Goal: Information Seeking & Learning: Learn about a topic

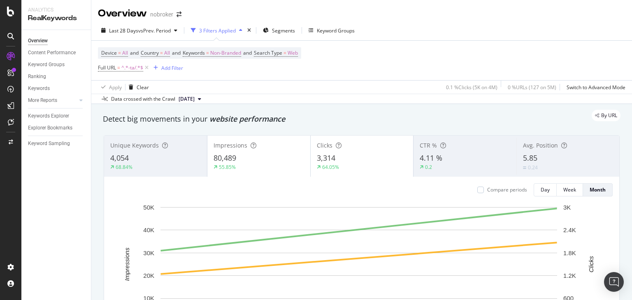
scroll to position [1024, 0]
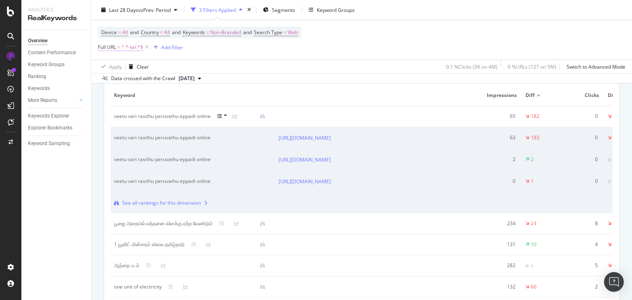
click at [134, 45] on span "^.*-ta/.*$" at bounding box center [132, 48] width 22 height 12
click at [262, 67] on div "Apply Clear 0.1 % Clicks ( 5K on 4M ) 0 % URLs ( 127 on 5M ) Switch to Advanced…" at bounding box center [361, 67] width 541 height 14
click at [150, 51] on span "Full URL = ^.*-ta/.*$" at bounding box center [124, 48] width 52 height 12
click at [147, 50] on icon at bounding box center [146, 47] width 7 height 8
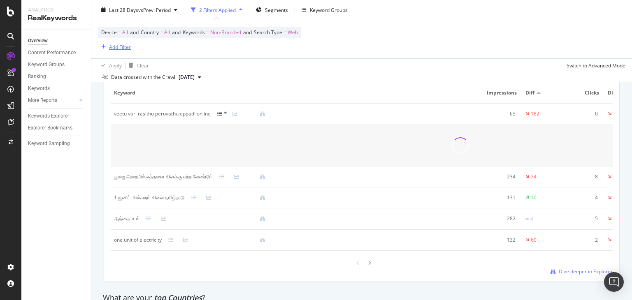
click at [117, 48] on div "Add Filter" at bounding box center [120, 46] width 22 height 7
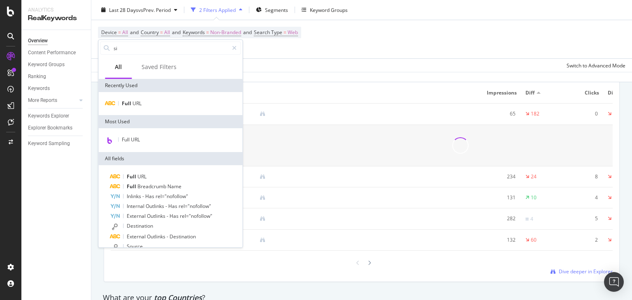
scroll to position [1024, 0]
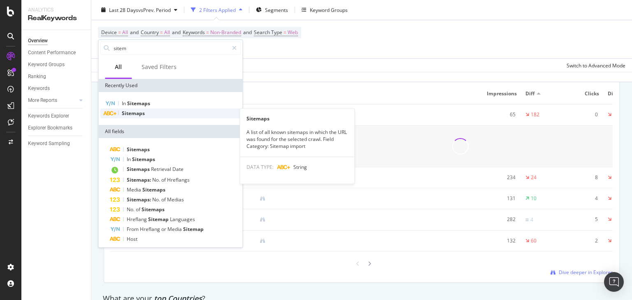
type input "sitem"
click at [137, 114] on span "Sitemaps" at bounding box center [133, 113] width 23 height 7
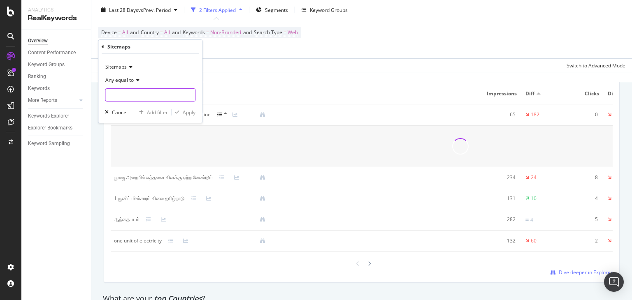
click at [127, 93] on input "text" at bounding box center [150, 94] width 90 height 13
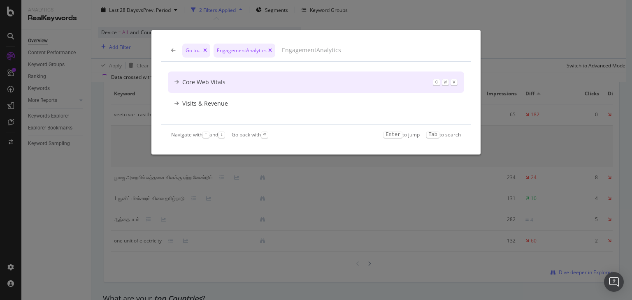
scroll to position [0, 0]
click at [172, 51] on icon "modal" at bounding box center [173, 50] width 5 height 5
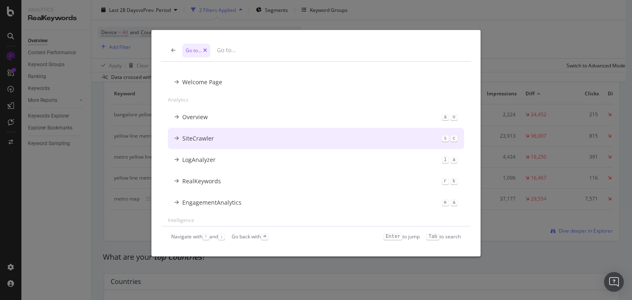
click at [63, 192] on div "Go to... Welcome Page Analytics Overview a o SiteCrawler s c LogAnalyzer l a Re…" at bounding box center [316, 150] width 632 height 300
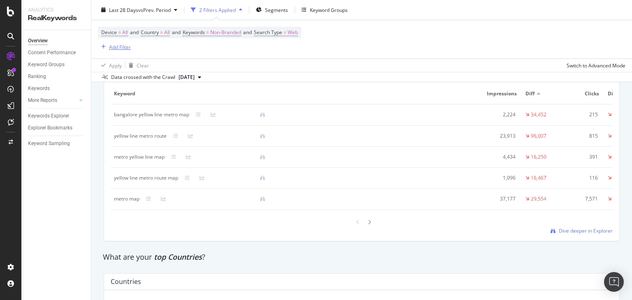
click at [113, 46] on div "Add Filter" at bounding box center [120, 46] width 22 height 7
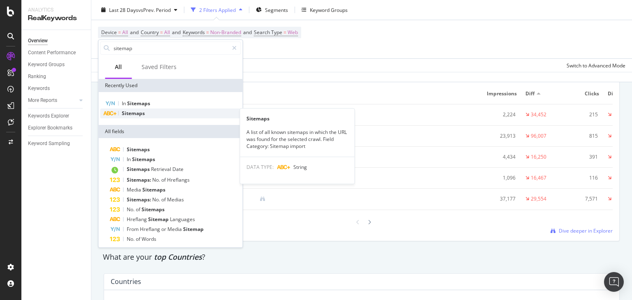
type input "sitemap"
click at [137, 111] on span "Sitemaps" at bounding box center [133, 113] width 23 height 7
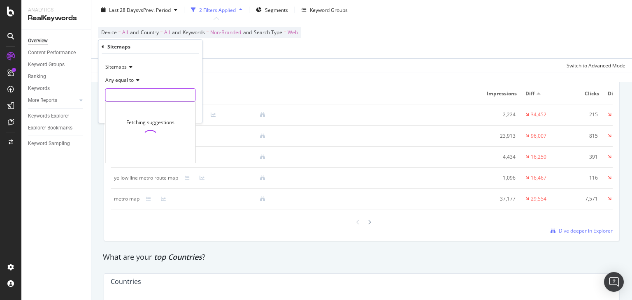
click at [118, 92] on input "text" at bounding box center [150, 94] width 90 height 13
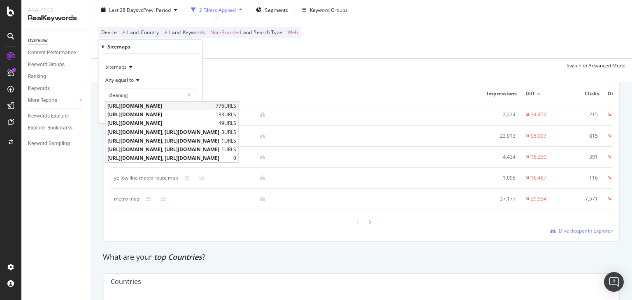
click at [156, 107] on span "[URL][DOMAIN_NAME]" at bounding box center [160, 105] width 106 height 7
type input "[URL][DOMAIN_NAME]"
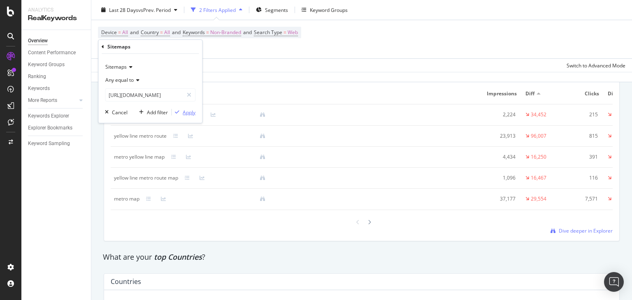
click at [188, 114] on div "Apply" at bounding box center [189, 112] width 13 height 7
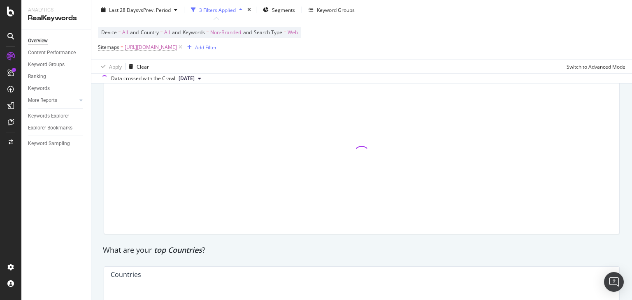
scroll to position [1024, 0]
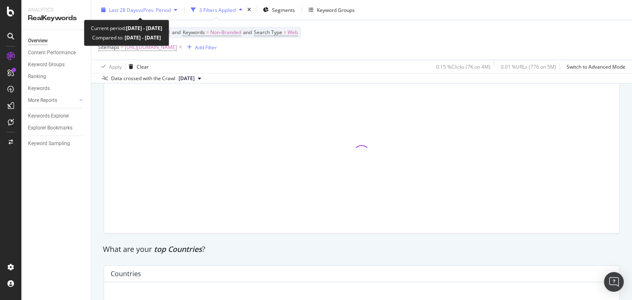
click at [142, 7] on span "vs Prev. Period" at bounding box center [154, 9] width 33 height 7
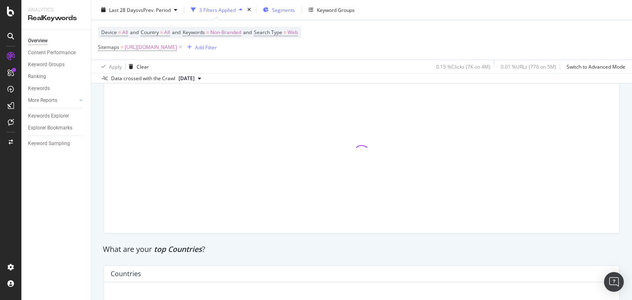
click at [276, 10] on span "Segments" at bounding box center [283, 9] width 23 height 7
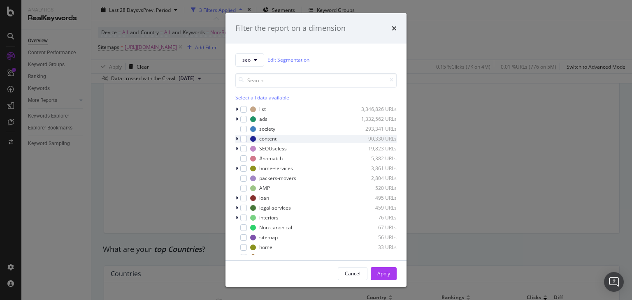
click at [235, 140] on div "modal" at bounding box center [237, 139] width 5 height 8
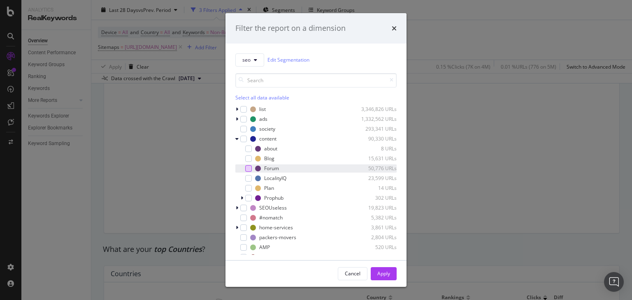
click at [247, 169] on div "modal" at bounding box center [248, 168] width 7 height 7
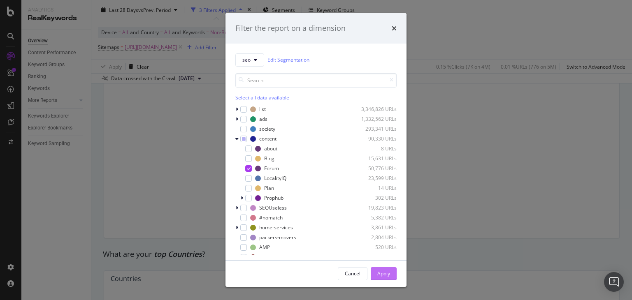
click at [388, 275] on div "Apply" at bounding box center [383, 273] width 13 height 7
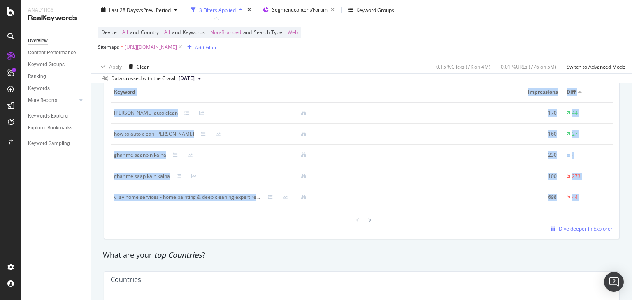
scroll to position [1036, 0]
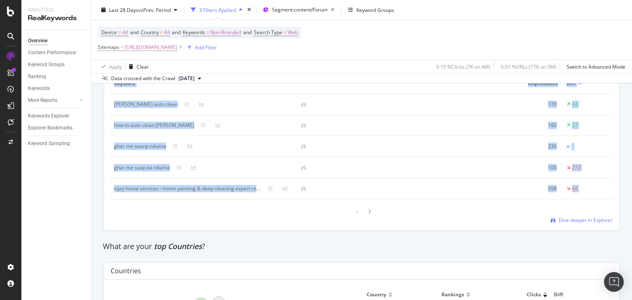
drag, startPoint x: 631, startPoint y: 174, endPoint x: 631, endPoint y: 190, distance: 16.0
click at [631, 190] on div "Overview nobroker Last 28 Days vs Prev. Period 3 Filters Applied Segment: conte…" at bounding box center [361, 150] width 541 height 300
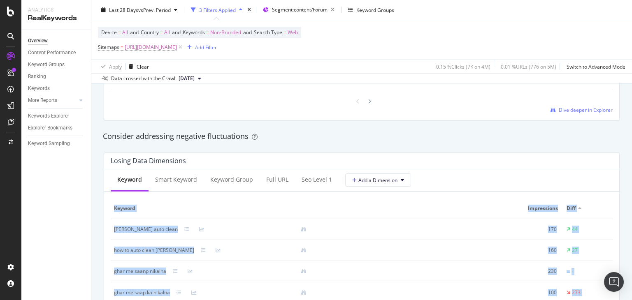
scroll to position [917, 0]
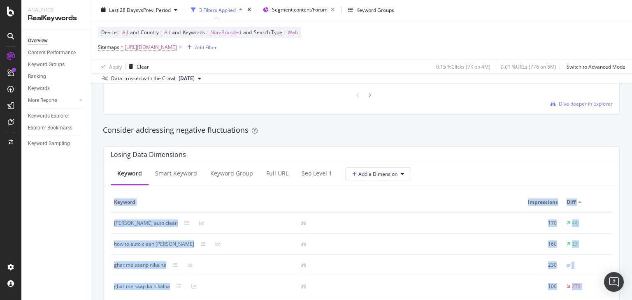
drag, startPoint x: 631, startPoint y: 190, endPoint x: 631, endPoint y: 172, distance: 18.1
click at [631, 172] on div "Overview nobroker Last 28 Days vs Prev. Period 3 Filters Applied Segment: conte…" at bounding box center [361, 150] width 541 height 300
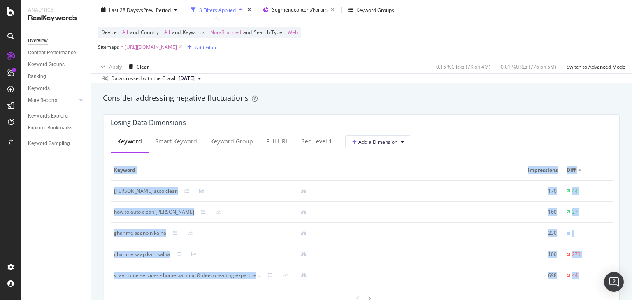
click at [599, 152] on div "Keyword Smart Keyword Keyword Group Full URL seo Level 1 Add a Dimension" at bounding box center [361, 142] width 515 height 22
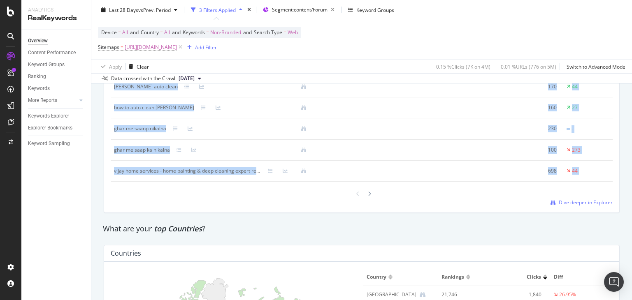
drag, startPoint x: 631, startPoint y: 161, endPoint x: 631, endPoint y: 179, distance: 18.1
click at [631, 179] on div "Overview nobroker Last 28 Days vs Prev. Period 3 Filters Applied Segment: conte…" at bounding box center [361, 150] width 541 height 300
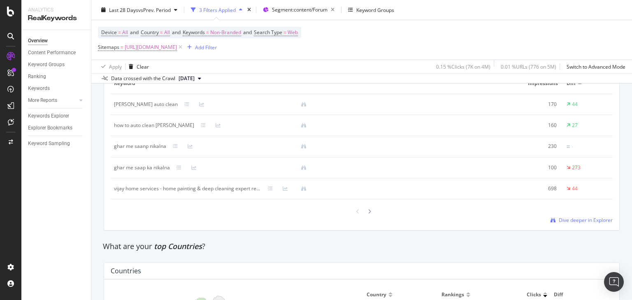
drag, startPoint x: 631, startPoint y: 195, endPoint x: 631, endPoint y: 188, distance: 7.4
click at [631, 188] on div "Overview nobroker Last 28 Days vs Prev. Period 3 Filters Applied Segment: conte…" at bounding box center [361, 150] width 541 height 300
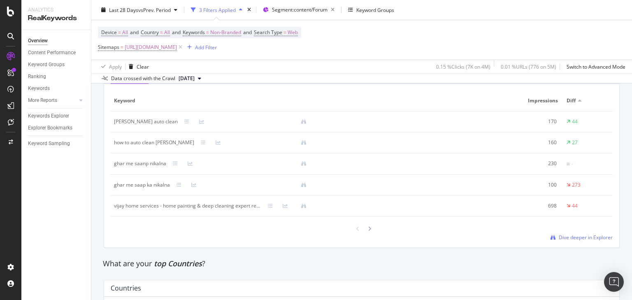
click at [312, 269] on div "What are your top Countries ?" at bounding box center [362, 264] width 518 height 11
click at [631, 210] on div "Overview nobroker Last 28 Days vs Prev. Period 3 Filters Applied Segment: conte…" at bounding box center [361, 150] width 541 height 300
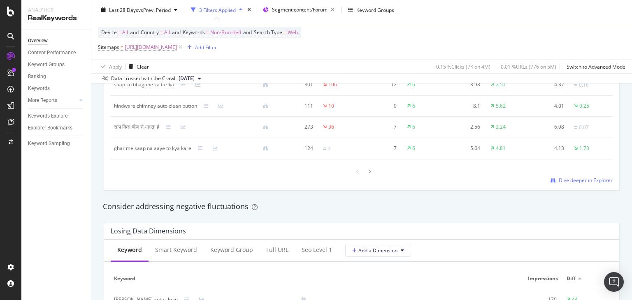
scroll to position [0, 0]
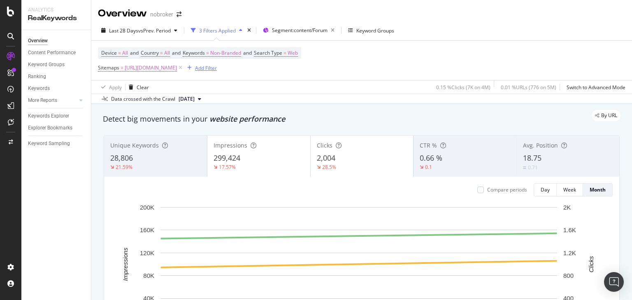
click at [217, 72] on button "Add Filter" at bounding box center [200, 68] width 33 height 10
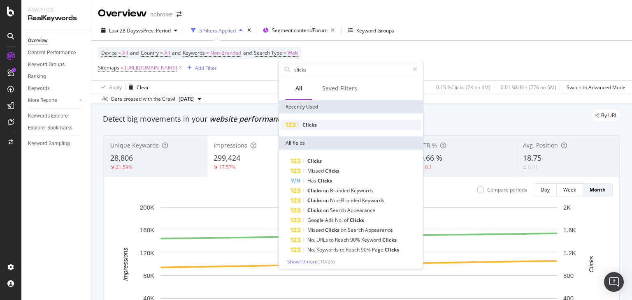
type input "clicks"
click at [306, 124] on span "Clicks" at bounding box center [309, 124] width 14 height 7
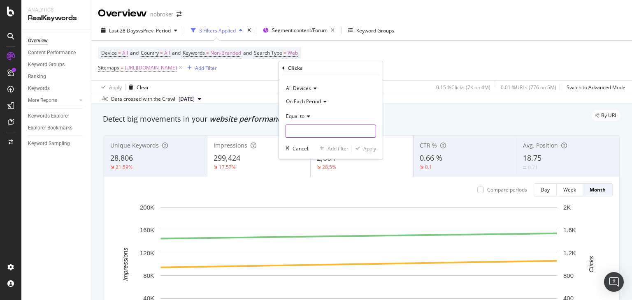
click at [295, 129] on input "number" at bounding box center [331, 131] width 91 height 13
type input "0"
click at [367, 145] on div "Apply" at bounding box center [369, 148] width 13 height 7
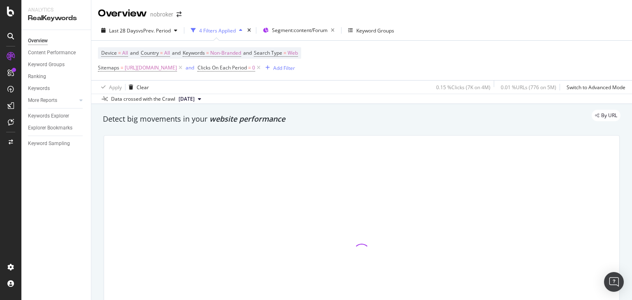
drag, startPoint x: 230, startPoint y: 121, endPoint x: 278, endPoint y: 116, distance: 48.4
click at [278, 116] on div "By URL" at bounding box center [358, 116] width 526 height 12
click at [223, 124] on div "Detect big movements in your website performance" at bounding box center [362, 119] width 518 height 11
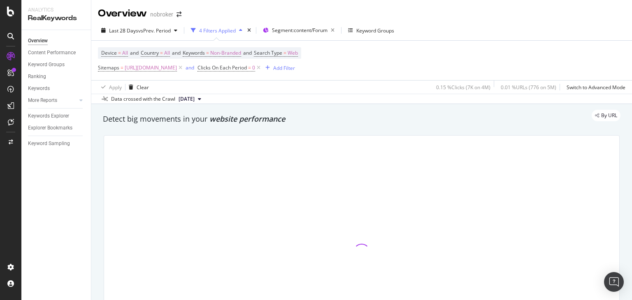
drag, startPoint x: 210, startPoint y: 121, endPoint x: 259, endPoint y: 117, distance: 49.5
click at [259, 117] on div "By URL" at bounding box center [358, 116] width 526 height 12
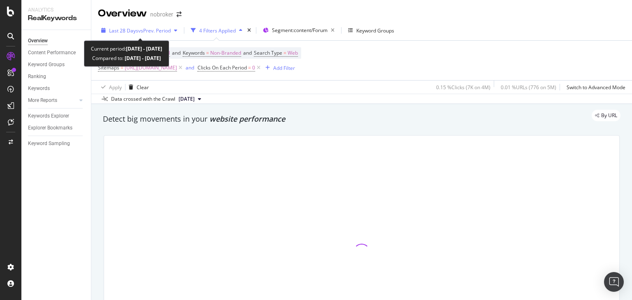
click at [142, 28] on span "vs Prev. Period" at bounding box center [154, 30] width 33 height 7
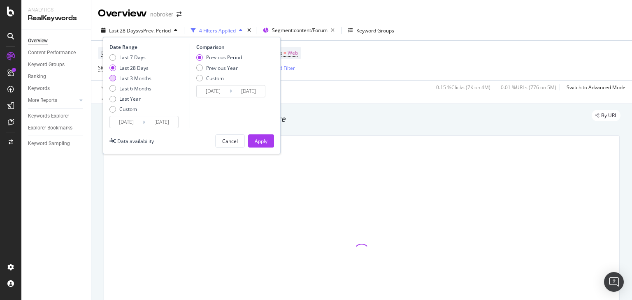
click at [137, 79] on div "Last 3 Months" at bounding box center [135, 78] width 32 height 7
type input "[DATE]"
type input "2025/03/16"
type input "2025/06/15"
click at [269, 143] on button "Apply" at bounding box center [261, 141] width 26 height 13
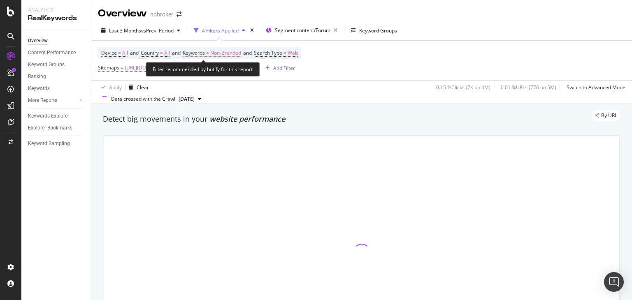
click at [232, 51] on span "Non-Branded" at bounding box center [225, 53] width 31 height 12
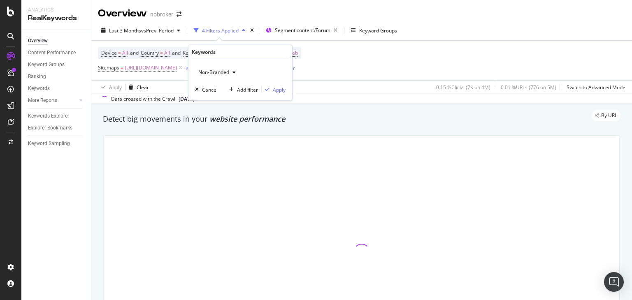
click at [214, 73] on span "Non-Branded" at bounding box center [212, 72] width 34 height 7
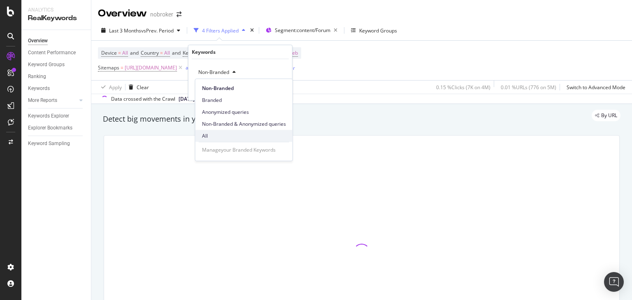
click at [212, 140] on div "All" at bounding box center [243, 136] width 97 height 12
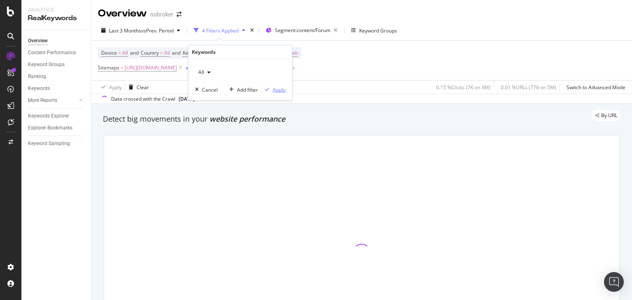
click at [278, 88] on div "Apply" at bounding box center [279, 89] width 13 height 7
click at [245, 129] on div at bounding box center [362, 252] width 526 height 247
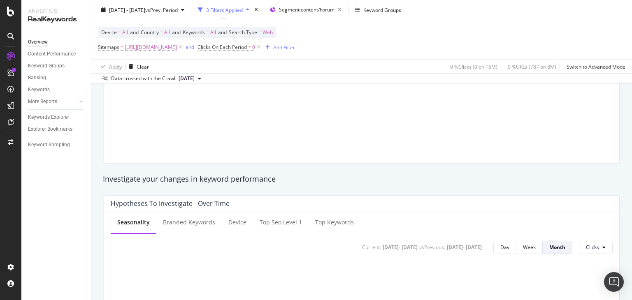
scroll to position [53, 0]
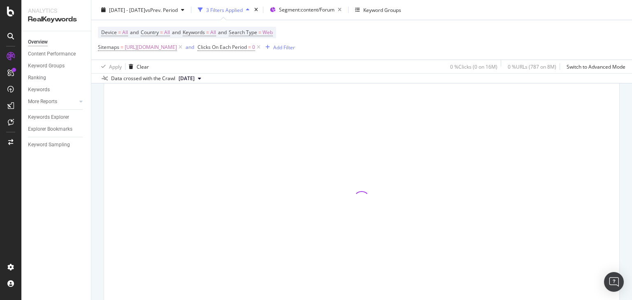
click at [631, 41] on div "Overview nobroker 2025 Jun. 16th - Sep. 15th vs Prev. Period 3 Filters Applied …" at bounding box center [361, 150] width 541 height 300
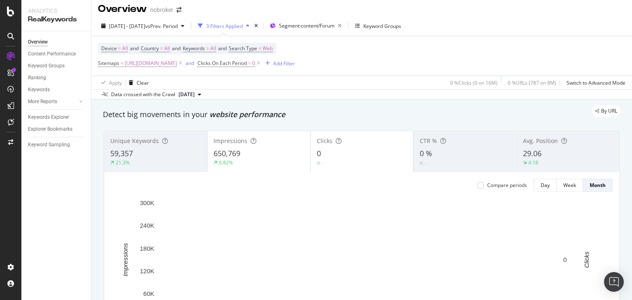
scroll to position [4, 0]
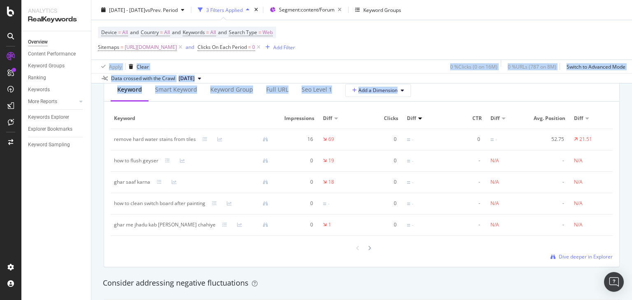
drag, startPoint x: 631, startPoint y: 48, endPoint x: 631, endPoint y: 164, distance: 116.4
click at [631, 164] on div "Overview nobroker 2025 Jun. 16th - Sep. 15th vs Prev. Period 3 Filters Applied …" at bounding box center [361, 150] width 541 height 300
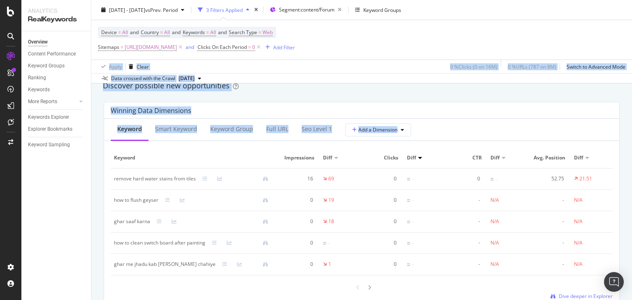
click at [615, 126] on div "Winning Data Dimensions Keyword Smart Keyword Keyword Group Full URL seo Level …" at bounding box center [362, 204] width 526 height 218
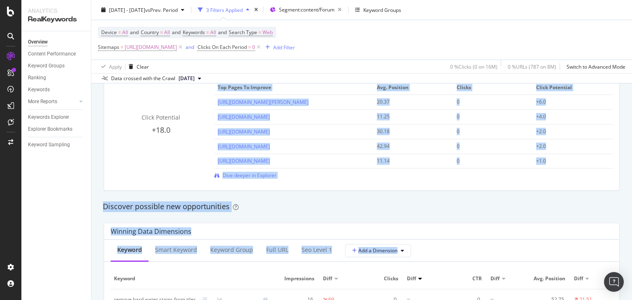
scroll to position [603, 0]
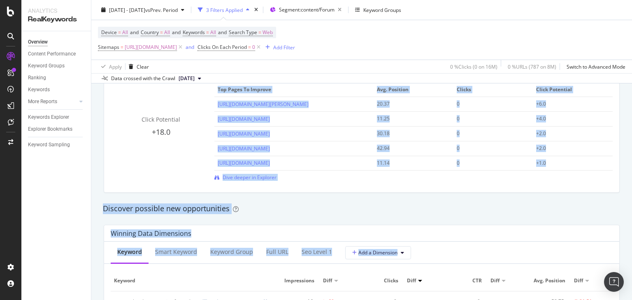
drag, startPoint x: 631, startPoint y: 145, endPoint x: 631, endPoint y: 126, distance: 18.9
click at [631, 126] on div "Overview nobroker 2025 Jun. 16th - Sep. 15th vs Prev. Period 3 Filters Applied …" at bounding box center [361, 150] width 541 height 300
click at [347, 196] on div "Click Potential +18.0 Top pages to improve Avg. Position Clicks Click Potential…" at bounding box center [362, 134] width 526 height 130
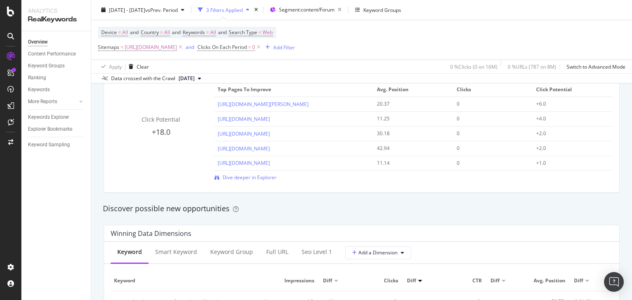
click at [246, 173] on div "Click Potential +18.0 Top pages to improve Avg. Position Clicks Click Potential…" at bounding box center [362, 132] width 502 height 98
click at [225, 182] on div "Click Potential +18.0 Top pages to improve Avg. Position Clicks Click Potential…" at bounding box center [361, 134] width 515 height 116
click at [225, 176] on span "Dive deeper in Explorer" at bounding box center [250, 177] width 54 height 7
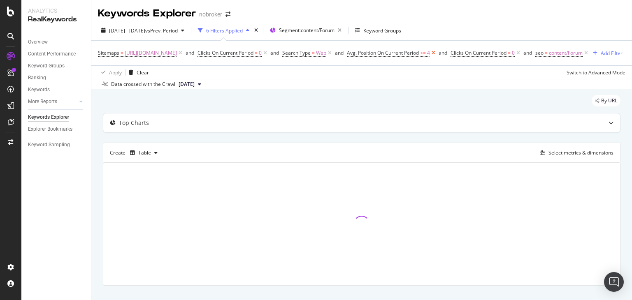
click at [437, 56] on icon at bounding box center [433, 53] width 7 height 8
click at [333, 55] on icon at bounding box center [329, 53] width 7 height 8
click at [421, 53] on icon at bounding box center [417, 53] width 7 height 8
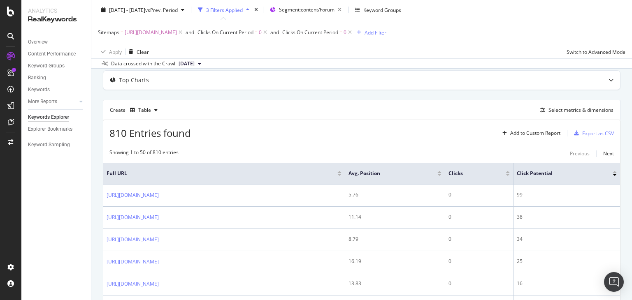
scroll to position [36, 0]
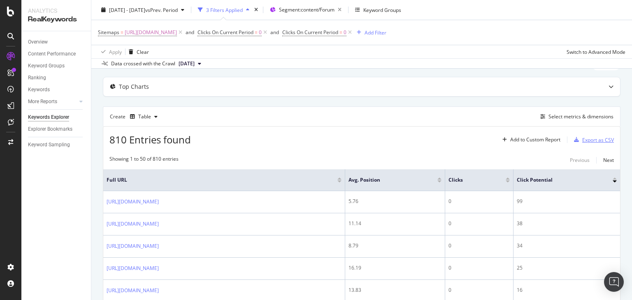
click at [589, 140] on div "Export as CSV" at bounding box center [598, 140] width 32 height 7
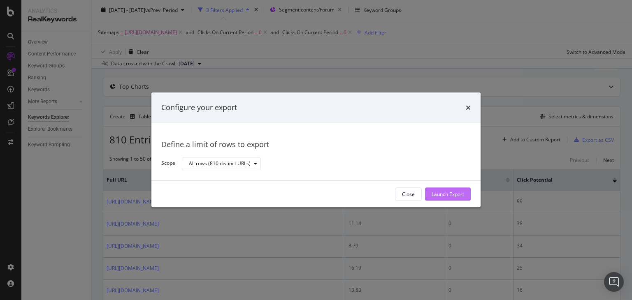
click at [447, 191] on div "Launch Export" at bounding box center [448, 194] width 33 height 7
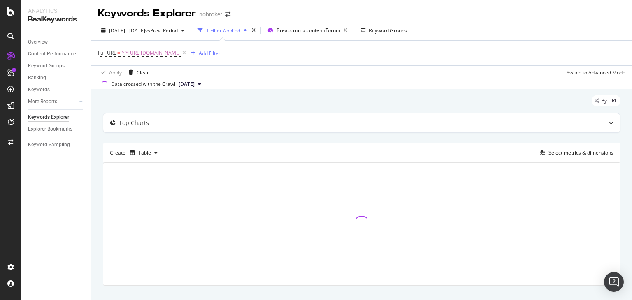
click at [195, 83] on span "[DATE]" at bounding box center [187, 84] width 16 height 7
click at [201, 113] on div "[DATE]" at bounding box center [188, 111] width 23 height 7
click at [188, 53] on icon at bounding box center [184, 53] width 7 height 8
click at [118, 56] on div "Add Filter" at bounding box center [120, 52] width 22 height 7
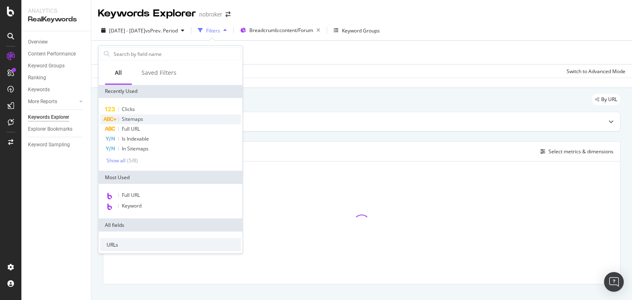
click at [128, 121] on span "Sitemaps" at bounding box center [132, 119] width 21 height 7
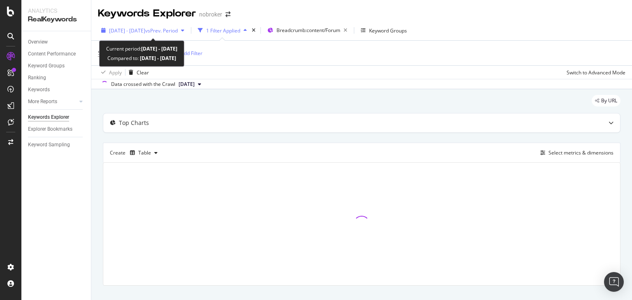
click at [130, 32] on span "[DATE] - [DATE]" at bounding box center [127, 30] width 36 height 7
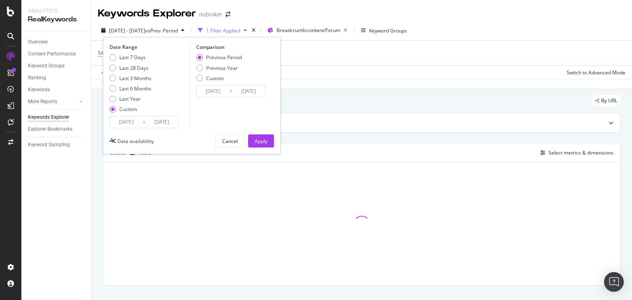
click at [135, 84] on div "Last 7 Days Last 28 Days Last 3 Months Last 6 Months Last Year Custom" at bounding box center [130, 85] width 42 height 62
click at [132, 79] on div "Last 3 Months" at bounding box center [135, 78] width 32 height 7
type input "[DATE]"
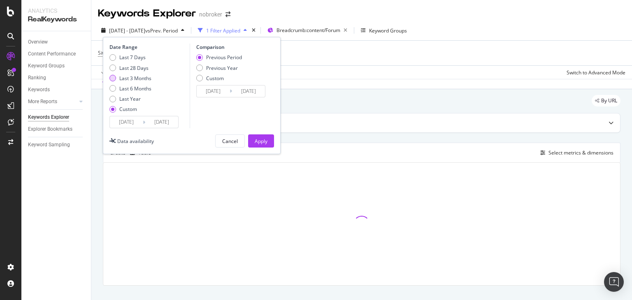
type input "[DATE]"
click at [261, 141] on div "Apply" at bounding box center [261, 141] width 13 height 7
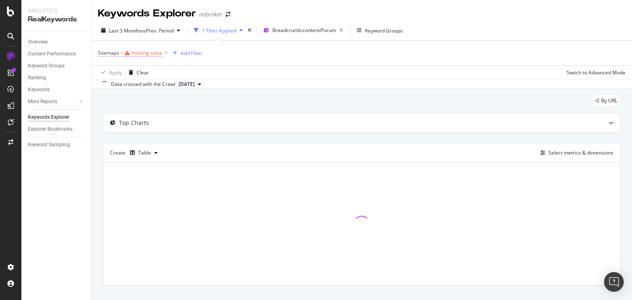
click at [136, 51] on div "missing value" at bounding box center [146, 52] width 31 height 7
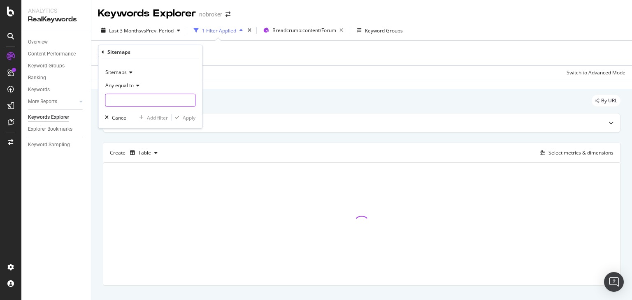
click at [139, 99] on input "text" at bounding box center [150, 100] width 90 height 13
type input "cleaning"
click at [146, 114] on div "Fetching suggestions" at bounding box center [150, 137] width 90 height 61
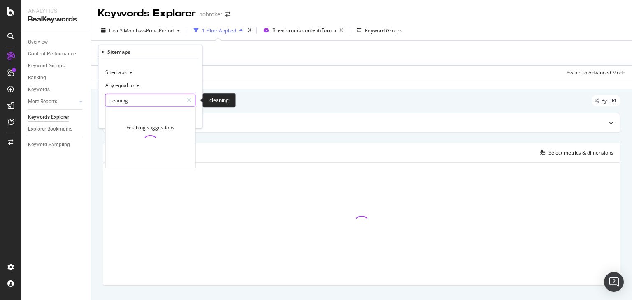
click at [128, 101] on input "cleaning" at bounding box center [144, 100] width 78 height 13
click at [132, 100] on input "cleaning" at bounding box center [144, 100] width 78 height 13
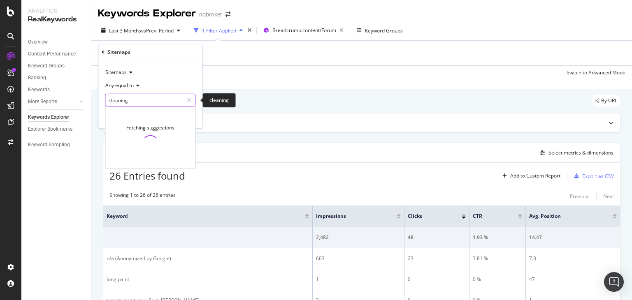
click at [160, 100] on input "cleaning" at bounding box center [144, 100] width 78 height 13
click at [140, 99] on input "text" at bounding box center [150, 100] width 90 height 13
paste input "[URL][DOMAIN_NAME]"
type input "[URL][DOMAIN_NAME]"
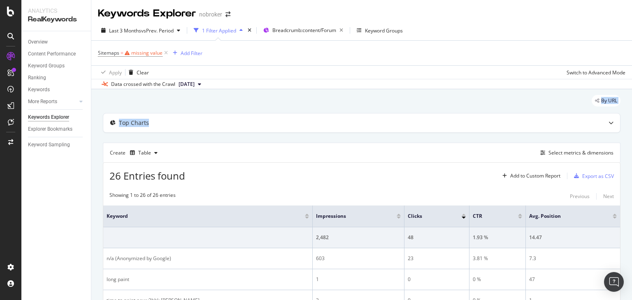
drag, startPoint x: 239, startPoint y: 127, endPoint x: 161, endPoint y: 98, distance: 82.5
click at [132, 54] on div "missing value" at bounding box center [146, 52] width 31 height 7
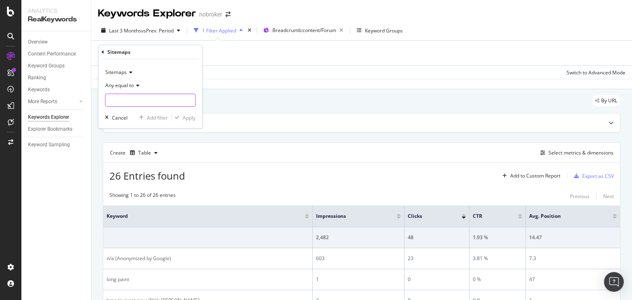
click at [138, 103] on input "text" at bounding box center [150, 100] width 90 height 13
click at [131, 100] on input "clea" at bounding box center [144, 100] width 78 height 13
paste input "[URL][DOMAIN_NAME]"
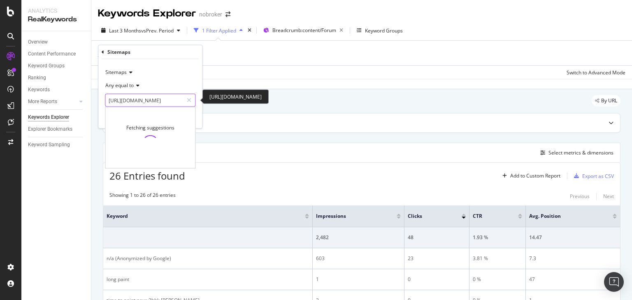
click at [159, 103] on input "[URL][DOMAIN_NAME]" at bounding box center [144, 100] width 78 height 13
click at [140, 101] on input "[URL][DOMAIN_NAME]" at bounding box center [144, 100] width 78 height 13
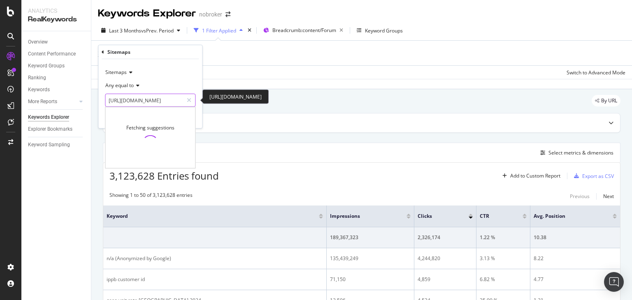
click at [149, 101] on input "[URL][DOMAIN_NAME]" at bounding box center [144, 100] width 78 height 13
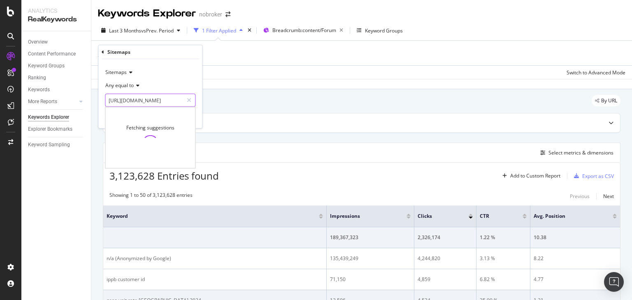
type input "[URL][DOMAIN_NAME]"
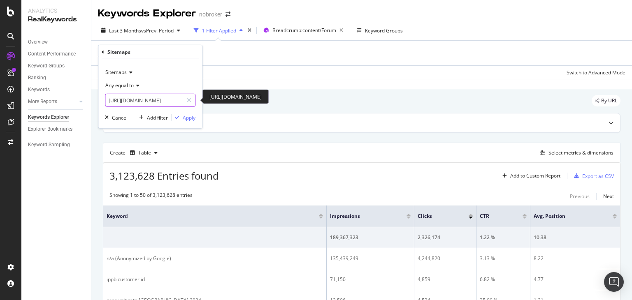
click at [148, 98] on input "[URL][DOMAIN_NAME]" at bounding box center [144, 100] width 78 height 13
click at [133, 102] on input "[URL][DOMAIN_NAME]" at bounding box center [144, 100] width 78 height 13
click at [159, 99] on input "[URL][DOMAIN_NAME]" at bounding box center [144, 100] width 78 height 13
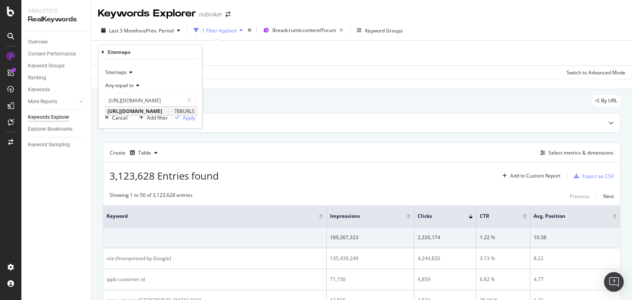
click at [163, 108] on span "[URL][DOMAIN_NAME]" at bounding box center [139, 111] width 65 height 7
click at [185, 117] on div "Apply" at bounding box center [189, 117] width 13 height 7
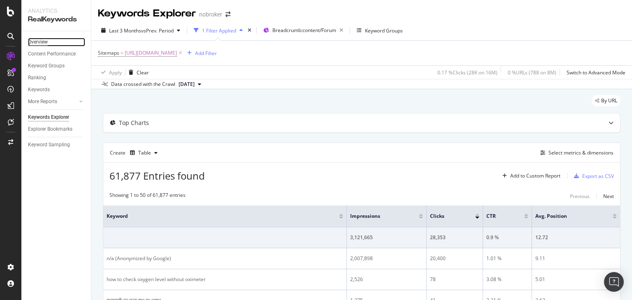
click at [38, 44] on div "Overview" at bounding box center [38, 42] width 20 height 9
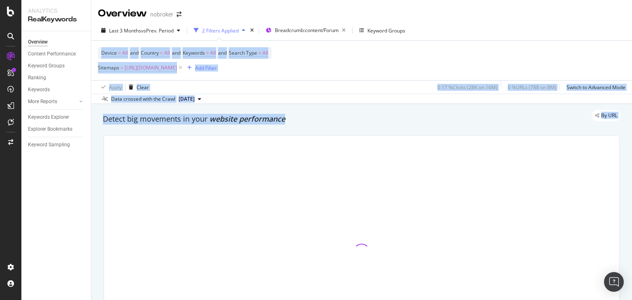
drag, startPoint x: 631, startPoint y: 49, endPoint x: 631, endPoint y: 34, distance: 14.4
click at [631, 34] on div "Overview nobroker Last 3 Months vs Prev. Period 2 Filters Applied Breadcrumb: c…" at bounding box center [361, 150] width 541 height 300
click at [546, 28] on div "Last 3 Months vs Prev. Period 2 Filters Applied Breadcrumb: content/Forum Keywo…" at bounding box center [361, 32] width 541 height 16
drag, startPoint x: 631, startPoint y: 111, endPoint x: 631, endPoint y: 23, distance: 87.6
click at [631, 23] on div "Overview nobroker Last 3 Months vs Prev. Period 2 Filters Applied Breadcrumb: c…" at bounding box center [361, 150] width 541 height 300
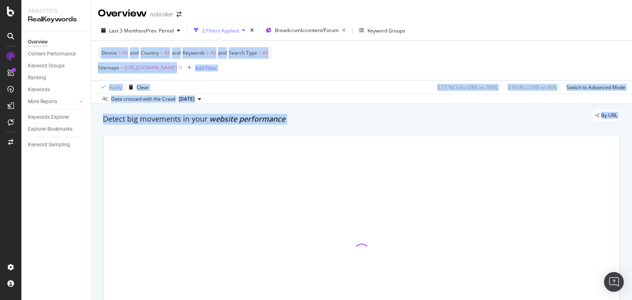
click at [553, 21] on div "Last 3 Months vs Prev. Period 2 Filters Applied Breadcrumb: content/Forum Keywo…" at bounding box center [361, 63] width 541 height 84
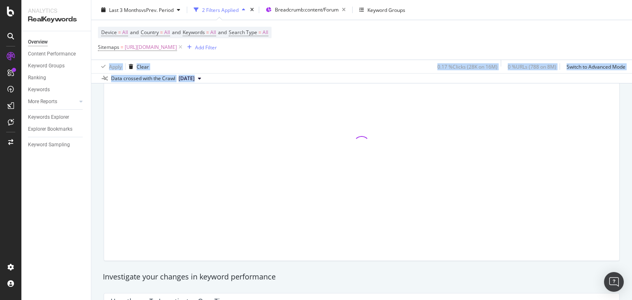
scroll to position [110, 0]
drag, startPoint x: 631, startPoint y: 38, endPoint x: 631, endPoint y: 55, distance: 16.9
click at [631, 55] on div "Overview nobroker Last 3 Months vs Prev. Period 2 Filters Applied Breadcrumb: c…" at bounding box center [361, 150] width 541 height 300
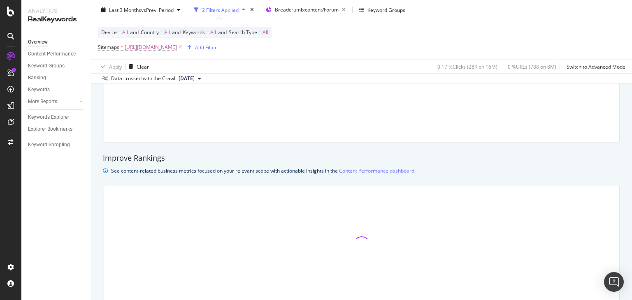
drag, startPoint x: 631, startPoint y: 55, endPoint x: 631, endPoint y: 115, distance: 59.7
click at [631, 115] on div "Overview nobroker Last 3 Months vs Prev. Period 2 Filters Applied Breadcrumb: c…" at bounding box center [361, 150] width 541 height 300
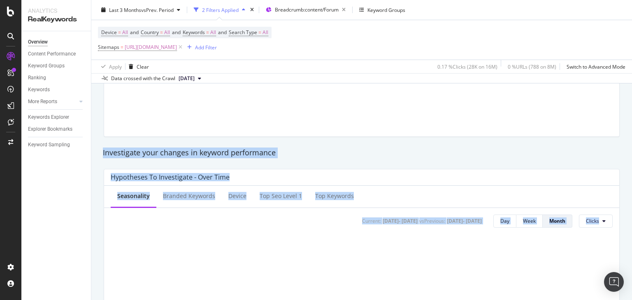
click at [631, 28] on div "Overview nobroker Last 3 Months vs Prev. Period 2 Filters Applied Breadcrumb: c…" at bounding box center [361, 150] width 541 height 300
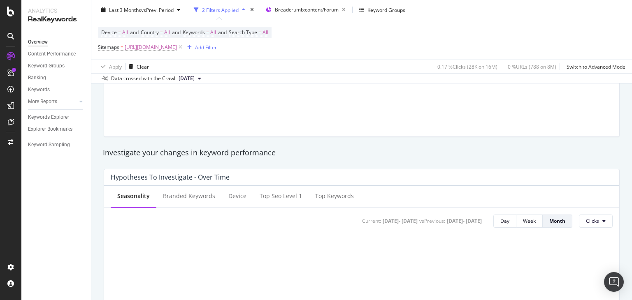
scroll to position [0, 0]
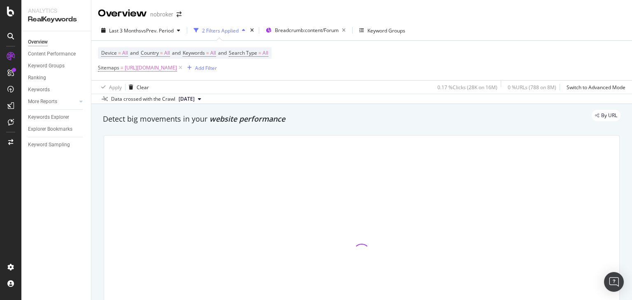
click at [631, 28] on div "Overview nobroker Last 3 Months vs Prev. Period 2 Filters Applied Breadcrumb: c…" at bounding box center [361, 150] width 541 height 300
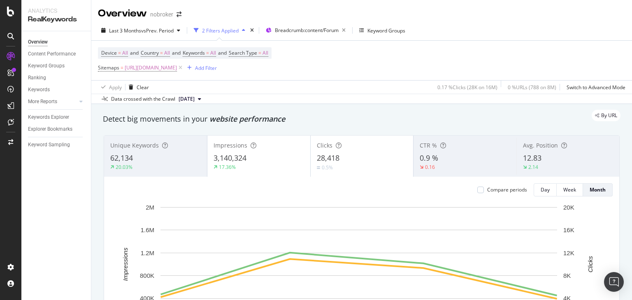
click at [566, 38] on div "Last 3 Months vs Prev. Period 2 Filters Applied Breadcrumb: content/Forum Keywo…" at bounding box center [361, 32] width 541 height 16
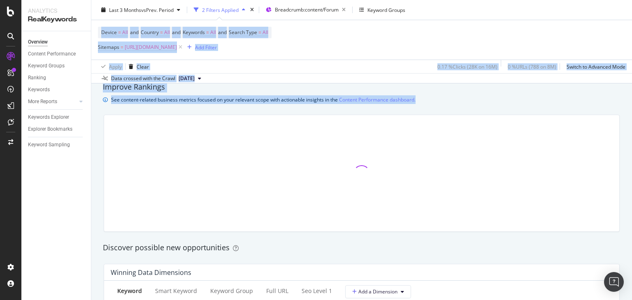
drag, startPoint x: 631, startPoint y: 37, endPoint x: 631, endPoint y: 127, distance: 89.7
click at [631, 127] on div "Overview nobroker Last 3 Months vs Prev. Period 2 Filters Applied Breadcrumb: c…" at bounding box center [361, 150] width 541 height 300
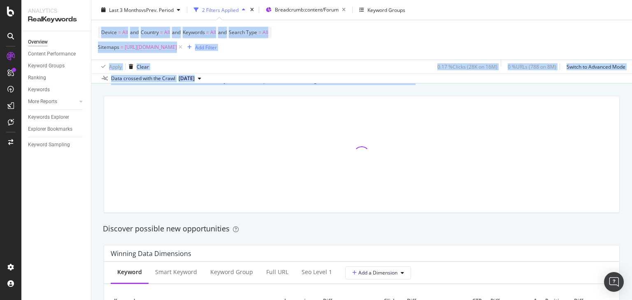
scroll to position [608, 0]
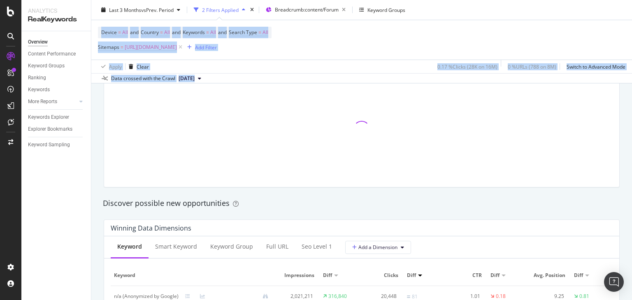
click at [615, 153] on div at bounding box center [362, 129] width 526 height 130
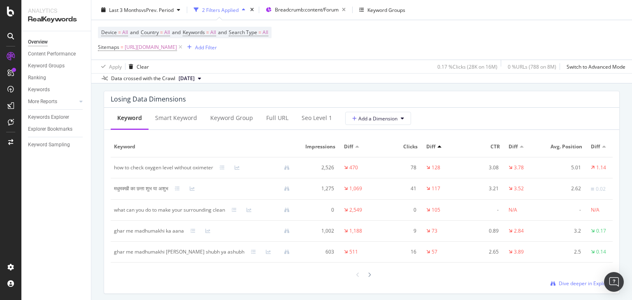
scroll to position [976, 0]
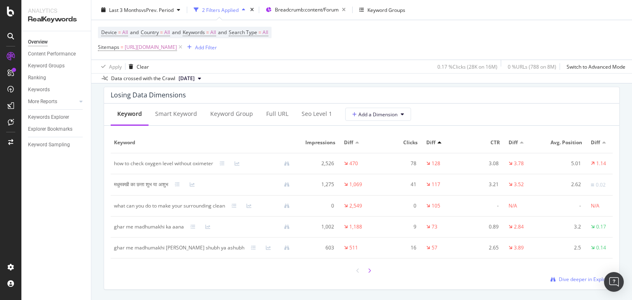
click at [366, 276] on div at bounding box center [369, 270] width 7 height 11
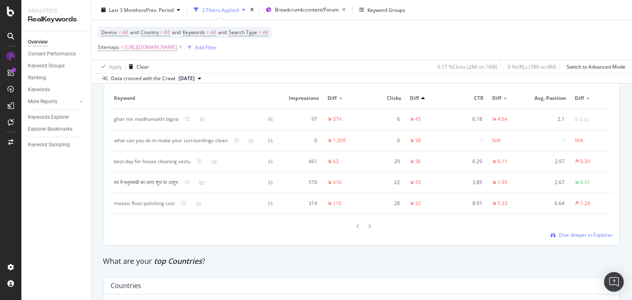
scroll to position [997, 0]
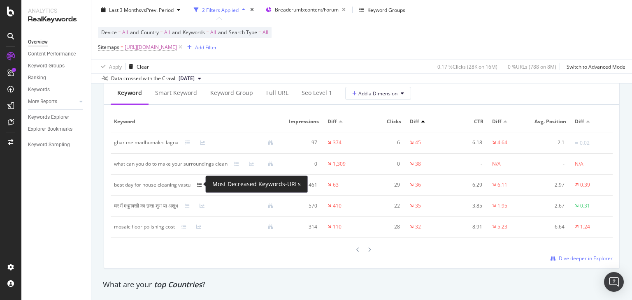
click at [201, 183] on icon at bounding box center [199, 185] width 5 height 5
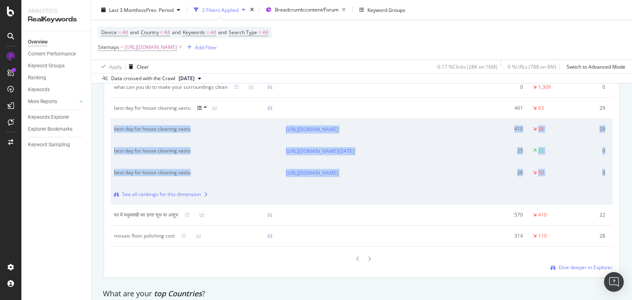
scroll to position [1076, 0]
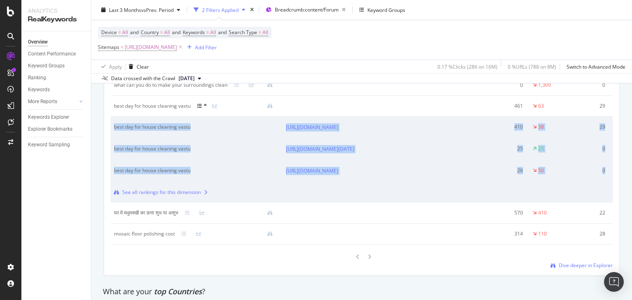
drag, startPoint x: 631, startPoint y: 170, endPoint x: 631, endPoint y: 181, distance: 11.5
click at [631, 181] on div "Overview nobroker Last 3 Months vs Prev. Period 2 Filters Applied Breadcrumb: c…" at bounding box center [361, 150] width 541 height 300
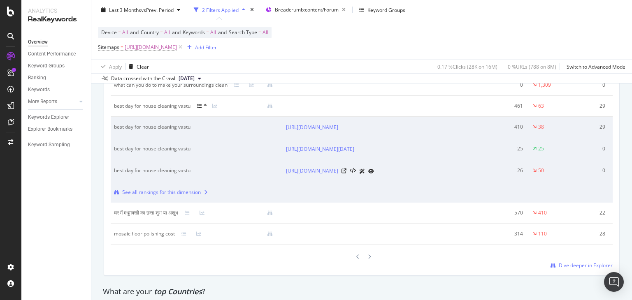
drag, startPoint x: 279, startPoint y: 121, endPoint x: 359, endPoint y: 203, distance: 114.3
click at [359, 203] on tbody "ghar me madhumakhi lagna 97 374 6 45 6.18 4.64 2.1 0.02 what can you do to make…" at bounding box center [464, 148] width 707 height 191
copy tbody "[URL][DOMAIN_NAME] 410 38 29 36 7.07 7.43 2.34 1.12 best day for house cleaning…"
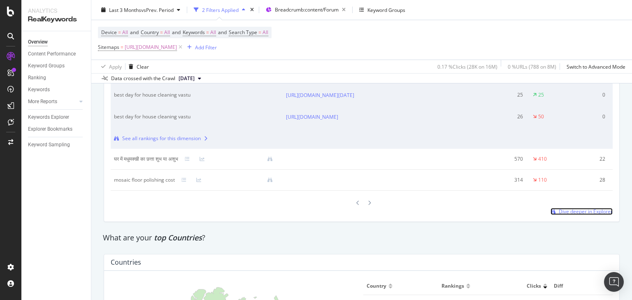
click at [570, 215] on span "Dive deeper in Explorer" at bounding box center [586, 211] width 54 height 7
